Goal: Transaction & Acquisition: Subscribe to service/newsletter

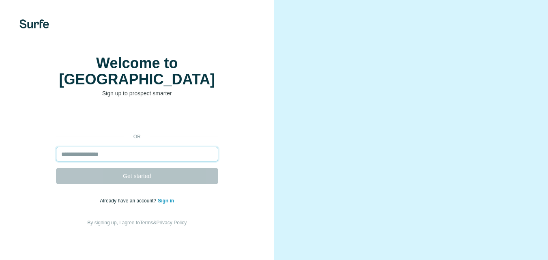
drag, startPoint x: 0, startPoint y: 0, endPoint x: 119, endPoint y: 157, distance: 196.9
click at [119, 157] on input "email" at bounding box center [137, 154] width 162 height 15
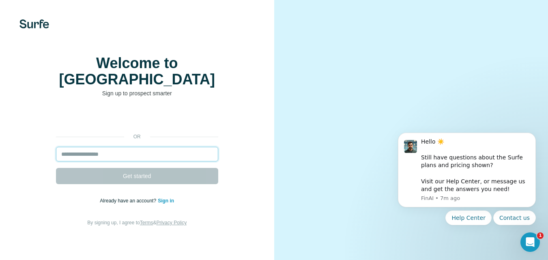
click at [122, 151] on input "email" at bounding box center [137, 154] width 162 height 15
paste input "**********"
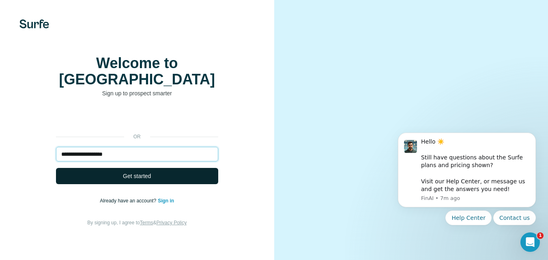
type input "**********"
click at [147, 173] on span "Get started" at bounding box center [137, 176] width 28 height 8
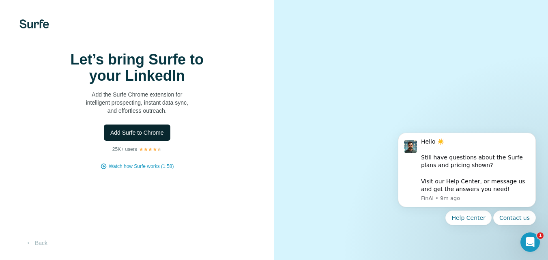
click at [159, 137] on span "Add Surfe to Chrome" at bounding box center [137, 133] width 54 height 8
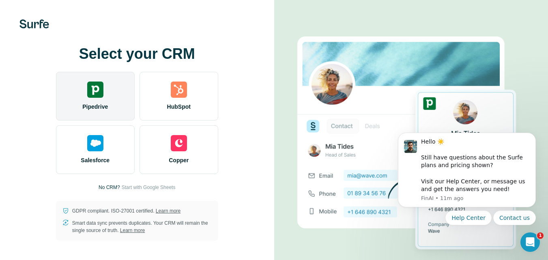
click at [95, 88] on img at bounding box center [95, 90] width 16 height 16
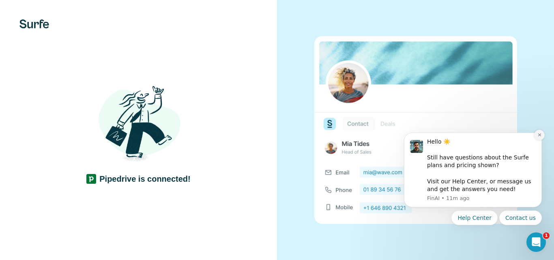
click at [538, 136] on icon "Dismiss notification" at bounding box center [540, 135] width 4 height 4
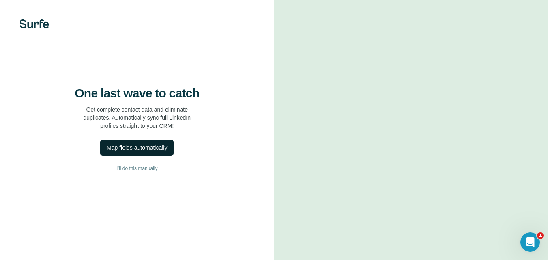
click at [153, 152] on div "Map fields automatically" at bounding box center [137, 148] width 60 height 8
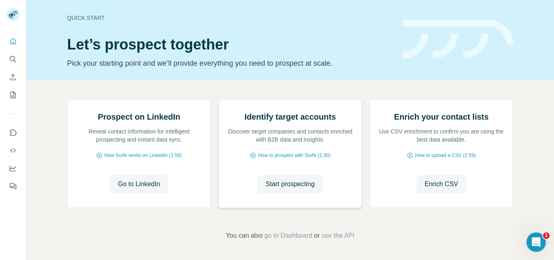
scroll to position [81, 0]
click at [141, 183] on span "Go to LinkedIn" at bounding box center [139, 184] width 42 height 10
